Goal: Task Accomplishment & Management: Use online tool/utility

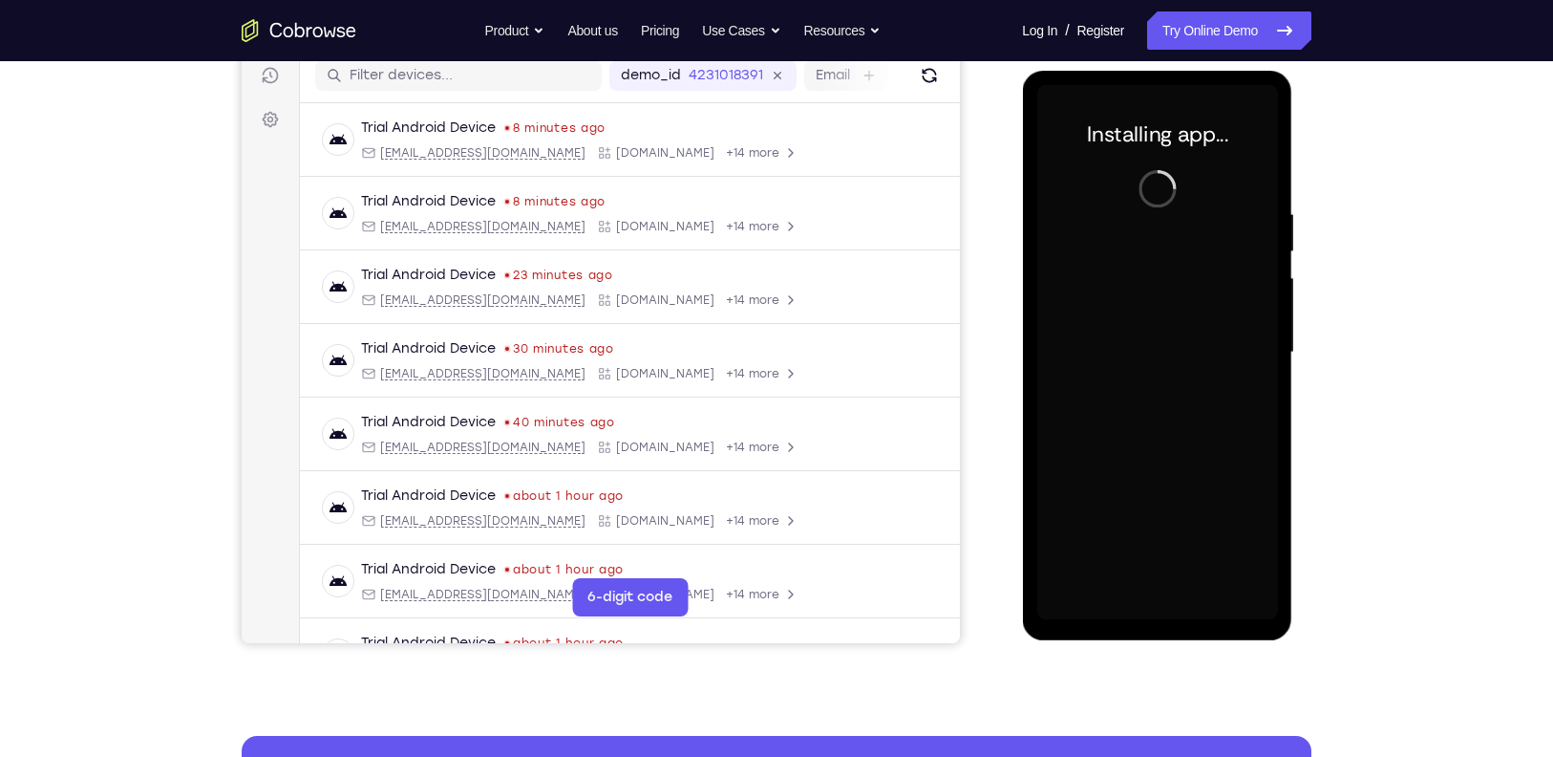
scroll to position [245, 0]
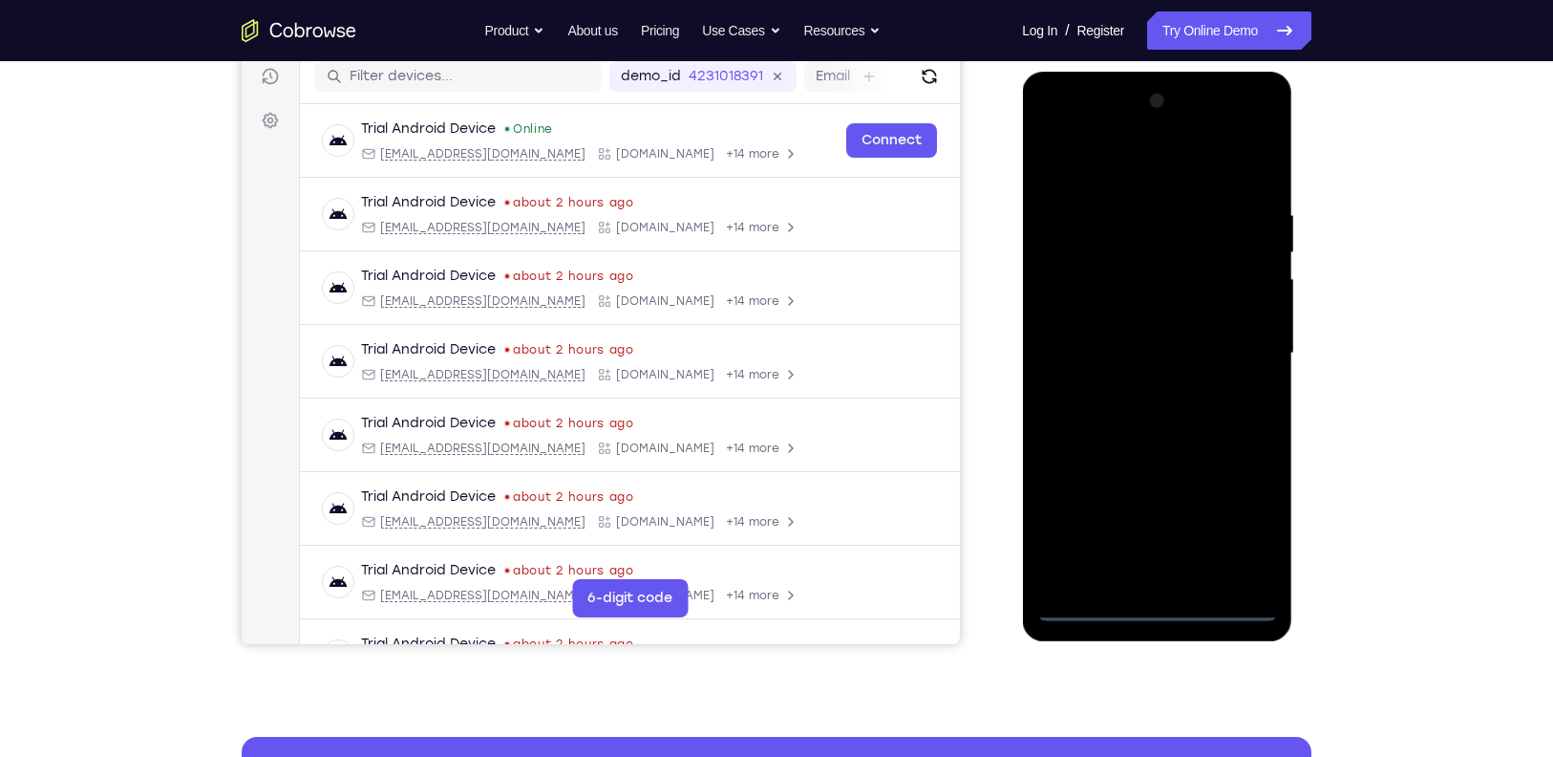
click at [1155, 598] on div at bounding box center [1156, 353] width 241 height 535
click at [1151, 608] on div at bounding box center [1156, 353] width 241 height 535
click at [1237, 521] on div at bounding box center [1156, 353] width 241 height 535
click at [1121, 176] on div at bounding box center [1156, 353] width 241 height 535
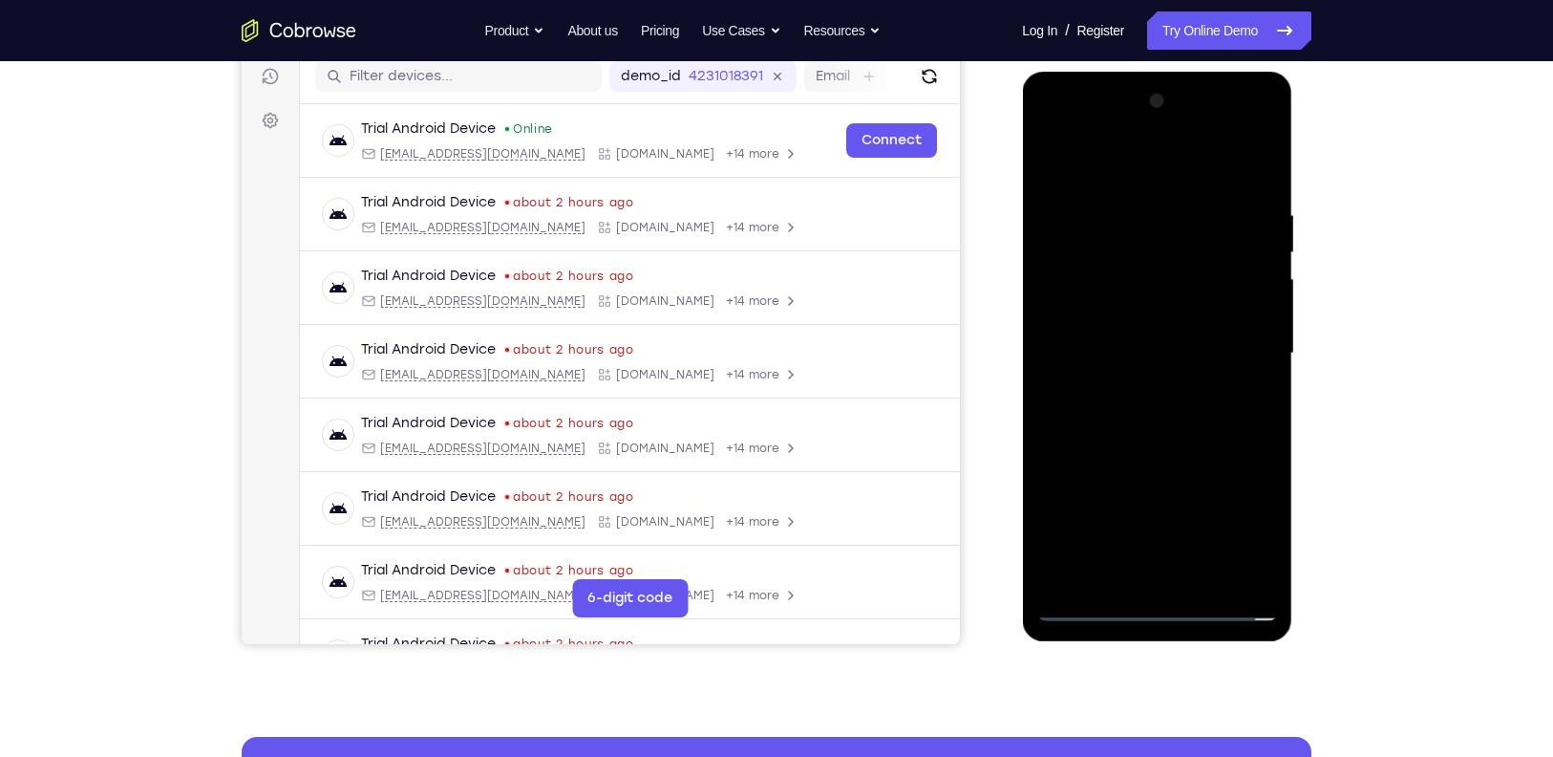
click at [1256, 350] on div at bounding box center [1156, 353] width 241 height 535
click at [1140, 383] on div at bounding box center [1156, 353] width 241 height 535
click at [1156, 337] on div at bounding box center [1156, 353] width 241 height 535
click at [1125, 307] on div at bounding box center [1156, 353] width 241 height 535
click at [1171, 352] on div at bounding box center [1156, 353] width 241 height 535
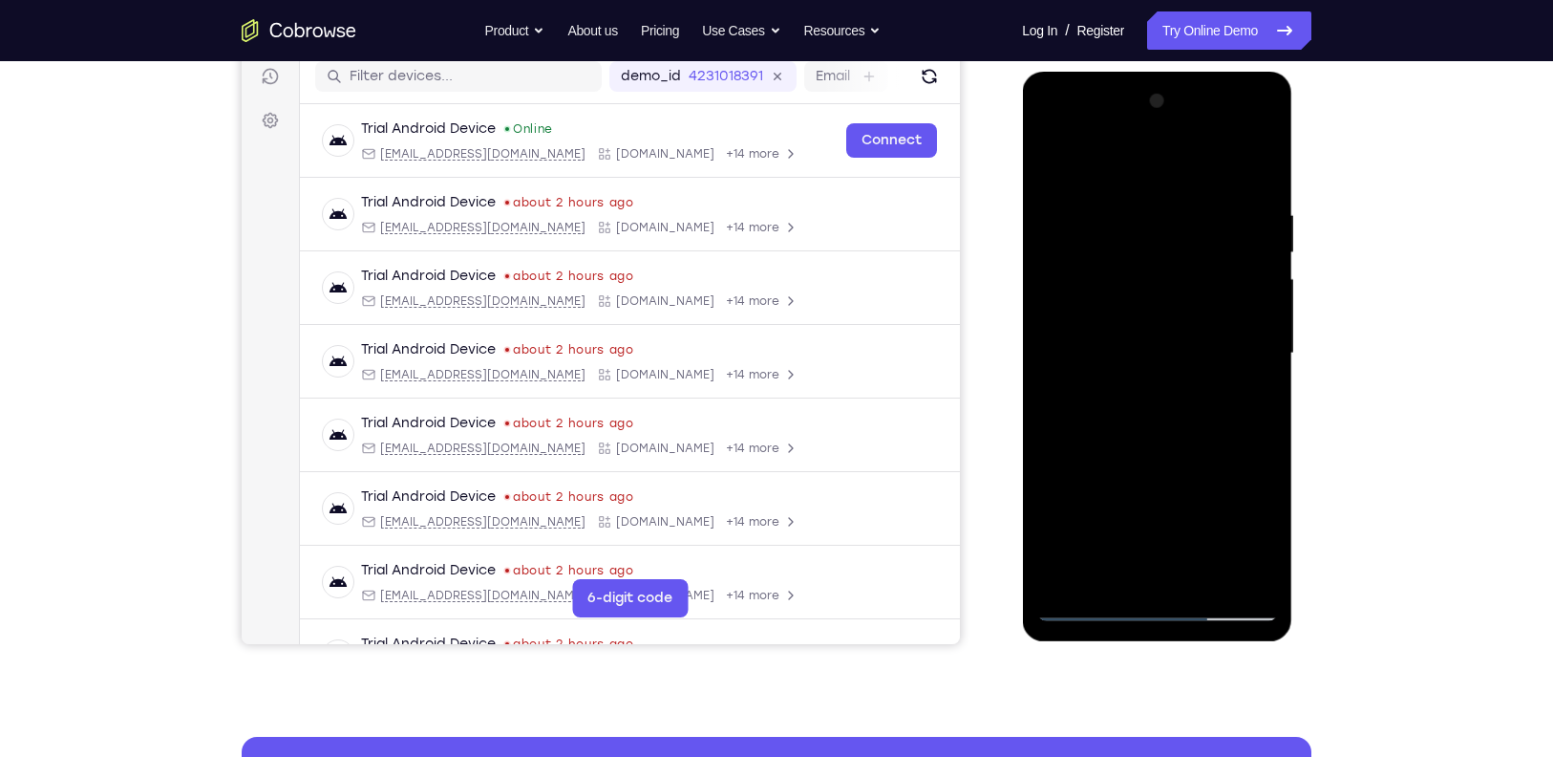
click at [1145, 405] on div at bounding box center [1156, 353] width 241 height 535
click at [1204, 429] on div at bounding box center [1156, 353] width 241 height 535
click at [1258, 580] on div at bounding box center [1156, 353] width 241 height 535
click at [1204, 575] on div at bounding box center [1156, 353] width 241 height 535
click at [1063, 160] on div at bounding box center [1156, 353] width 241 height 535
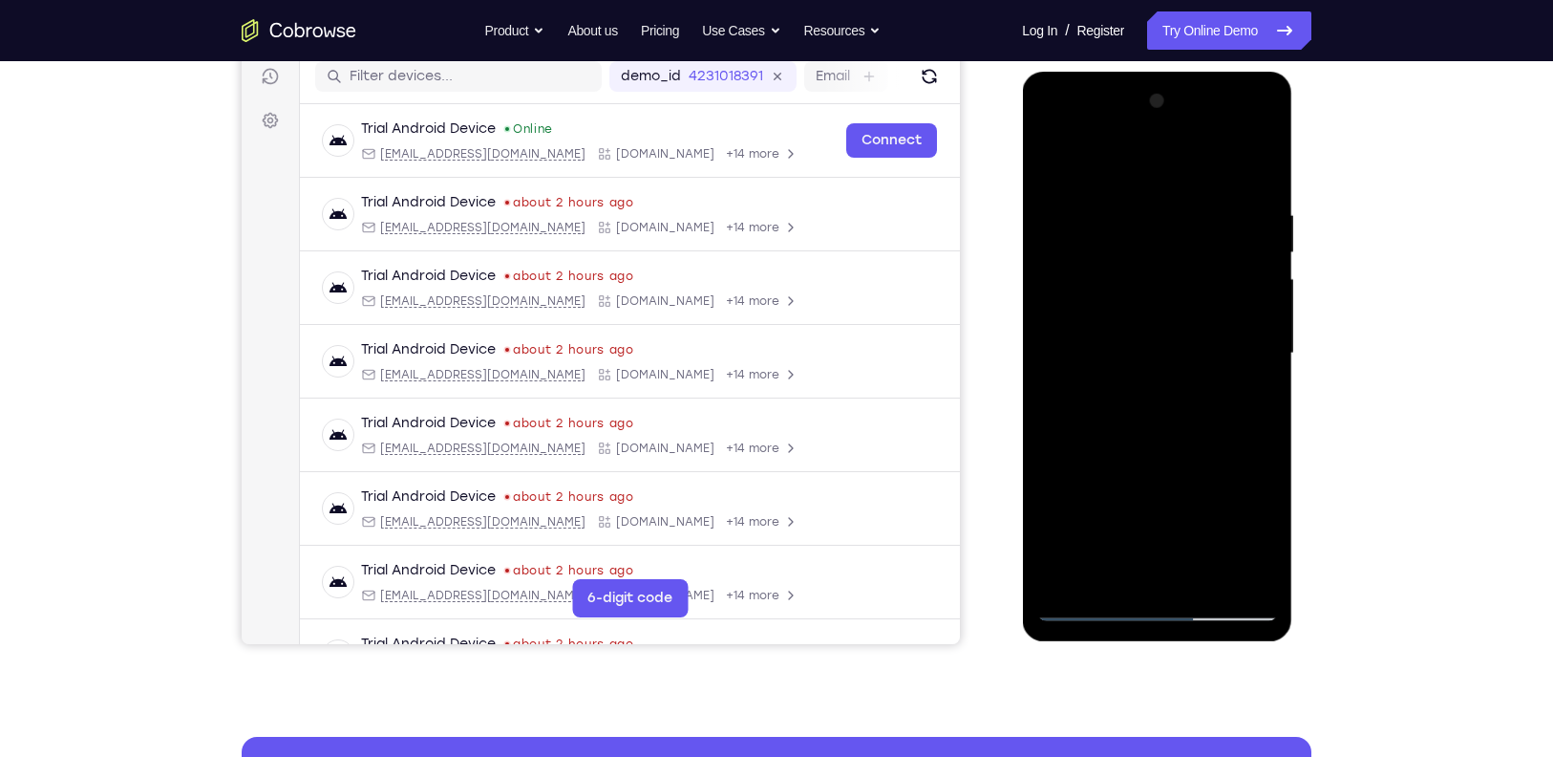
click at [1218, 456] on div at bounding box center [1156, 353] width 241 height 535
click at [1060, 157] on div at bounding box center [1156, 353] width 241 height 535
drag, startPoint x: 1222, startPoint y: 436, endPoint x: 1196, endPoint y: 239, distance: 198.5
click at [1196, 239] on div at bounding box center [1156, 353] width 241 height 535
drag, startPoint x: 1229, startPoint y: 448, endPoint x: 1195, endPoint y: 215, distance: 235.6
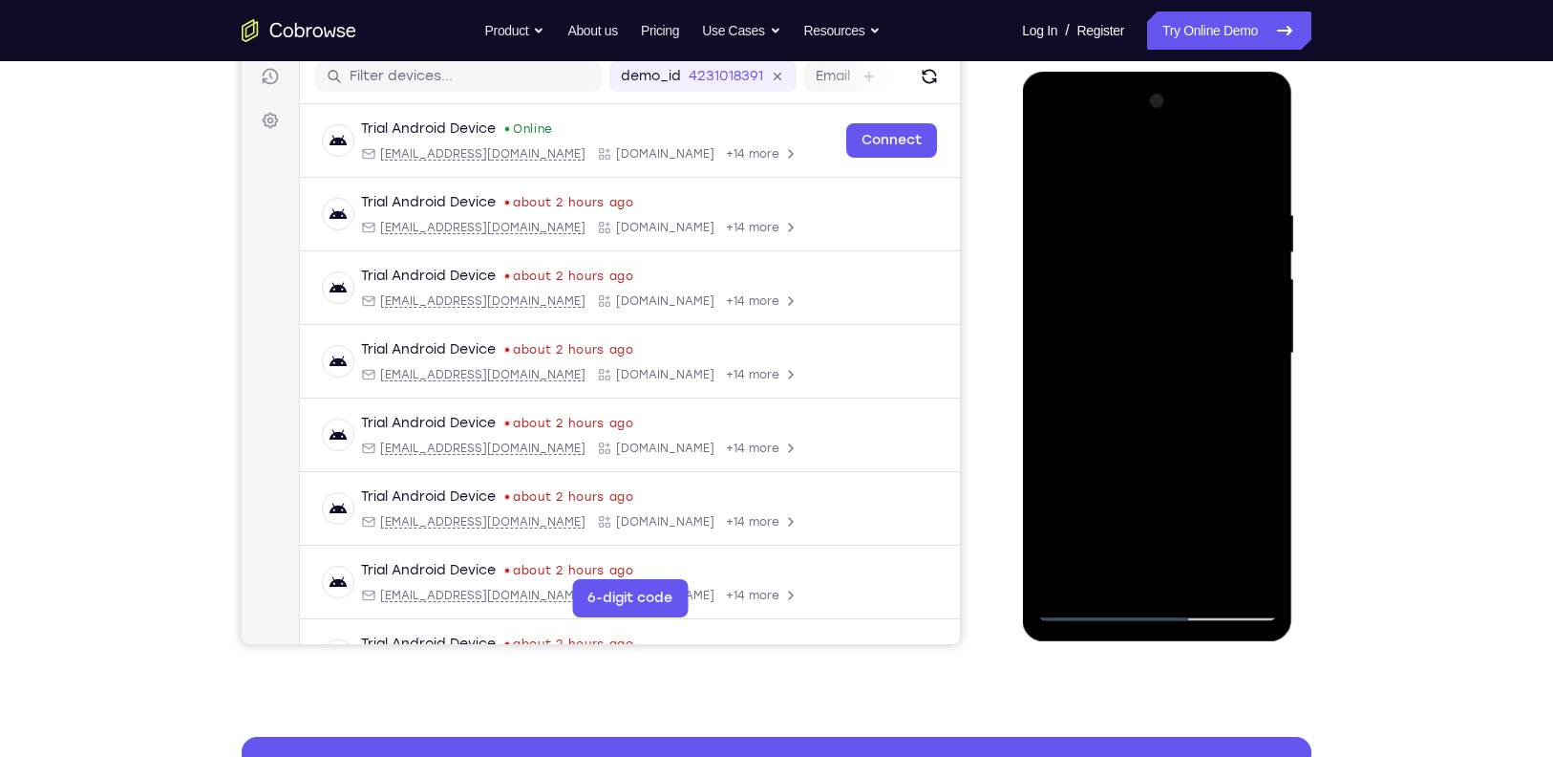
click at [1195, 215] on div at bounding box center [1156, 353] width 241 height 535
click at [1252, 578] on div at bounding box center [1156, 353] width 241 height 535
click at [1214, 578] on div at bounding box center [1156, 353] width 241 height 535
